Goal: Information Seeking & Learning: Learn about a topic

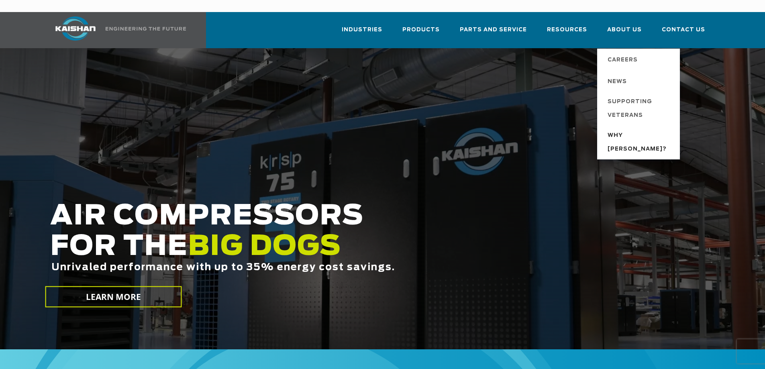
click at [623, 129] on span "Why [PERSON_NAME]?" at bounding box center [639, 142] width 64 height 27
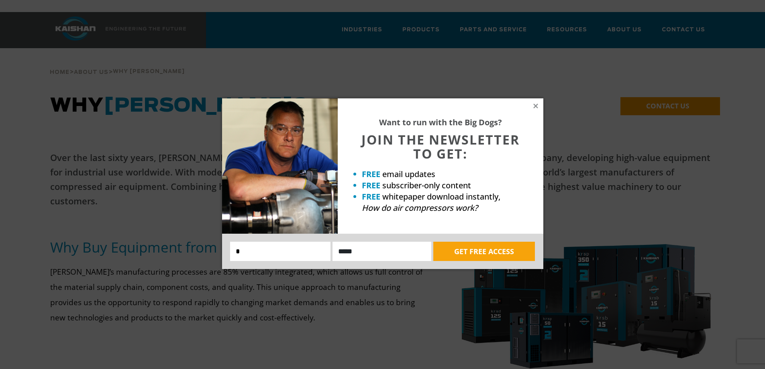
drag, startPoint x: 532, startPoint y: 106, endPoint x: 547, endPoint y: 89, distance: 22.8
click at [532, 106] on icon at bounding box center [535, 105] width 7 height 7
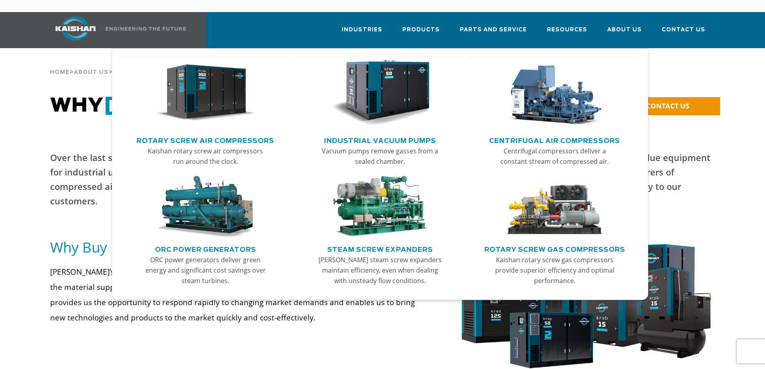
click at [548, 84] on img "Main menu" at bounding box center [554, 93] width 99 height 67
